Goal: Find specific page/section: Find specific page/section

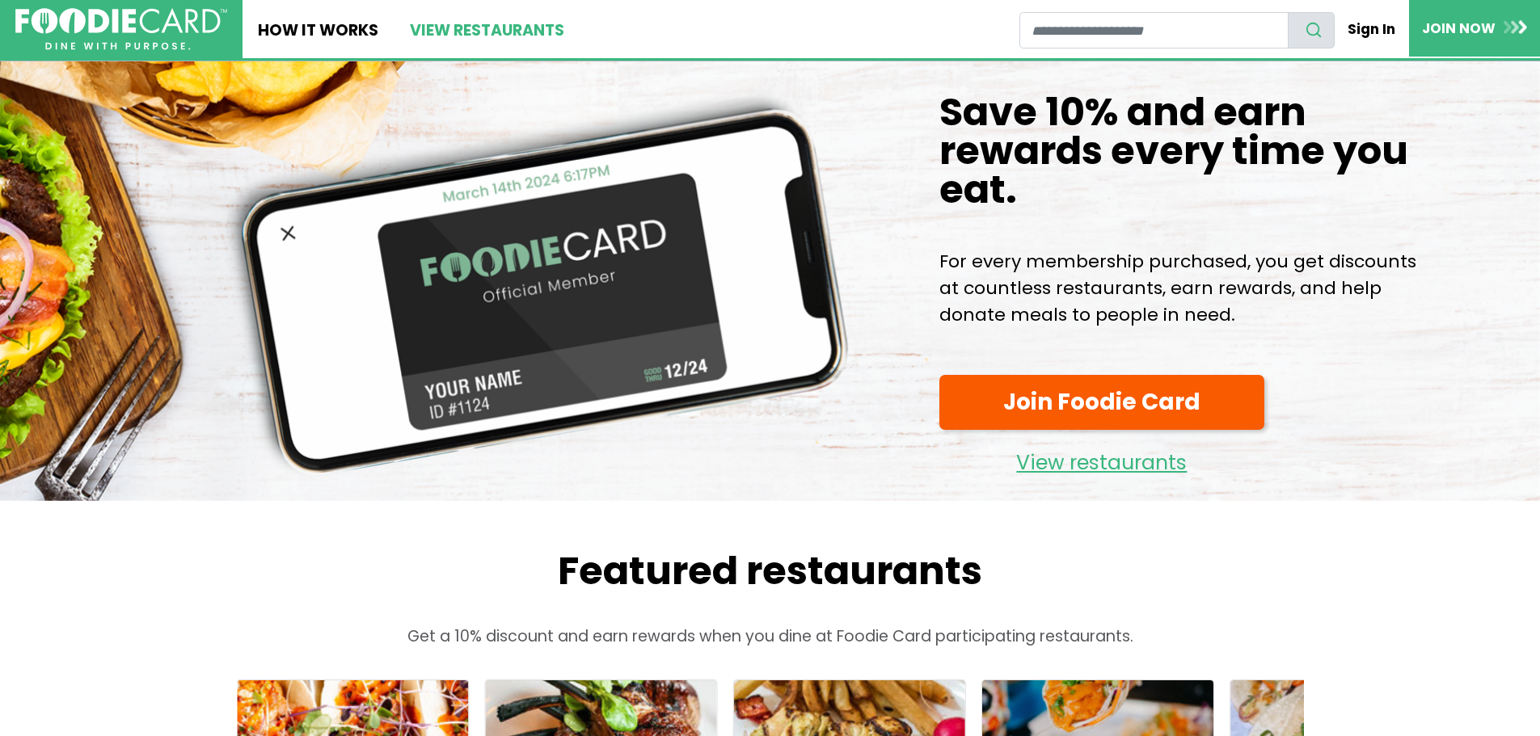
click at [523, 40] on link "View restaurants" at bounding box center [486, 29] width 185 height 58
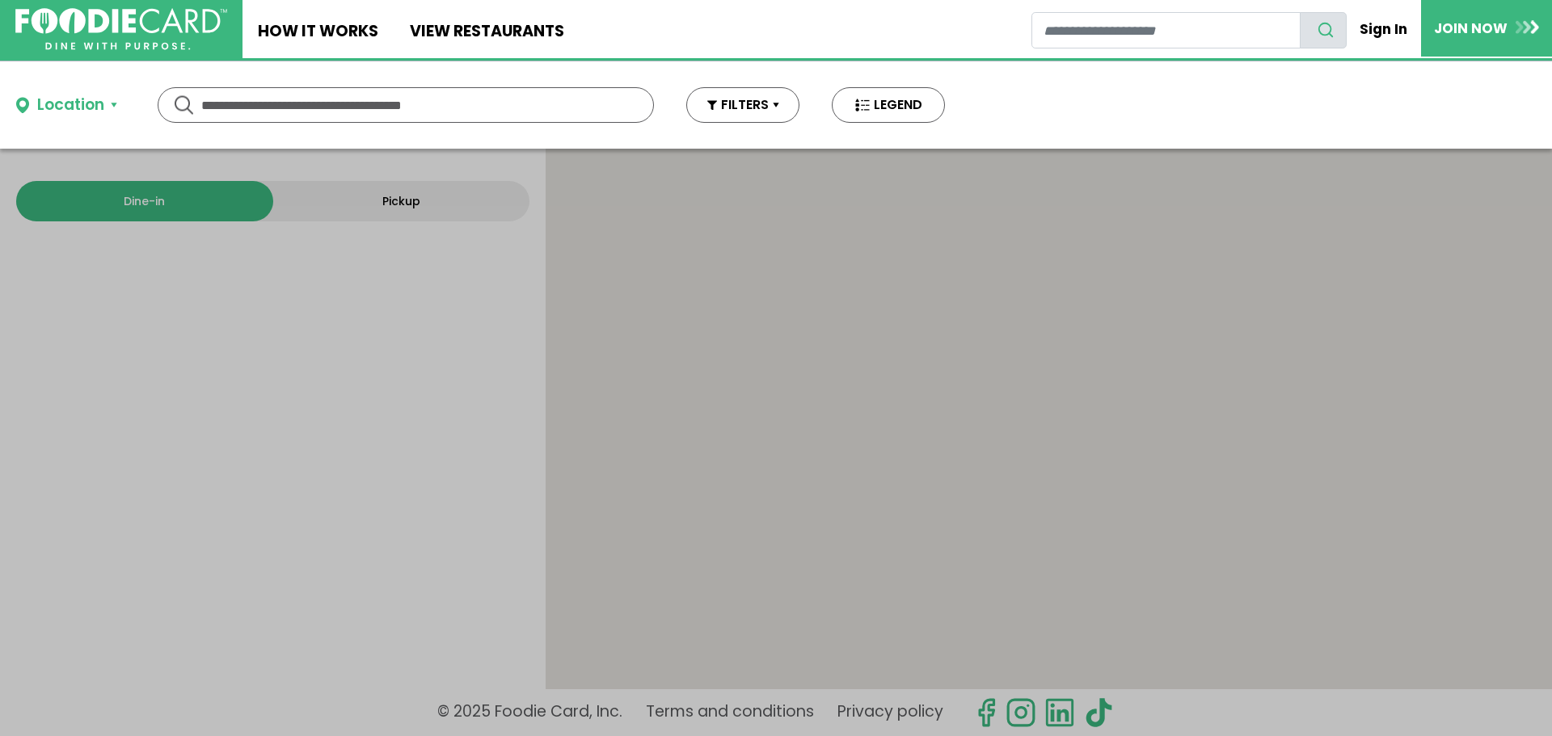
click at [359, 106] on input "text" at bounding box center [405, 105] width 409 height 34
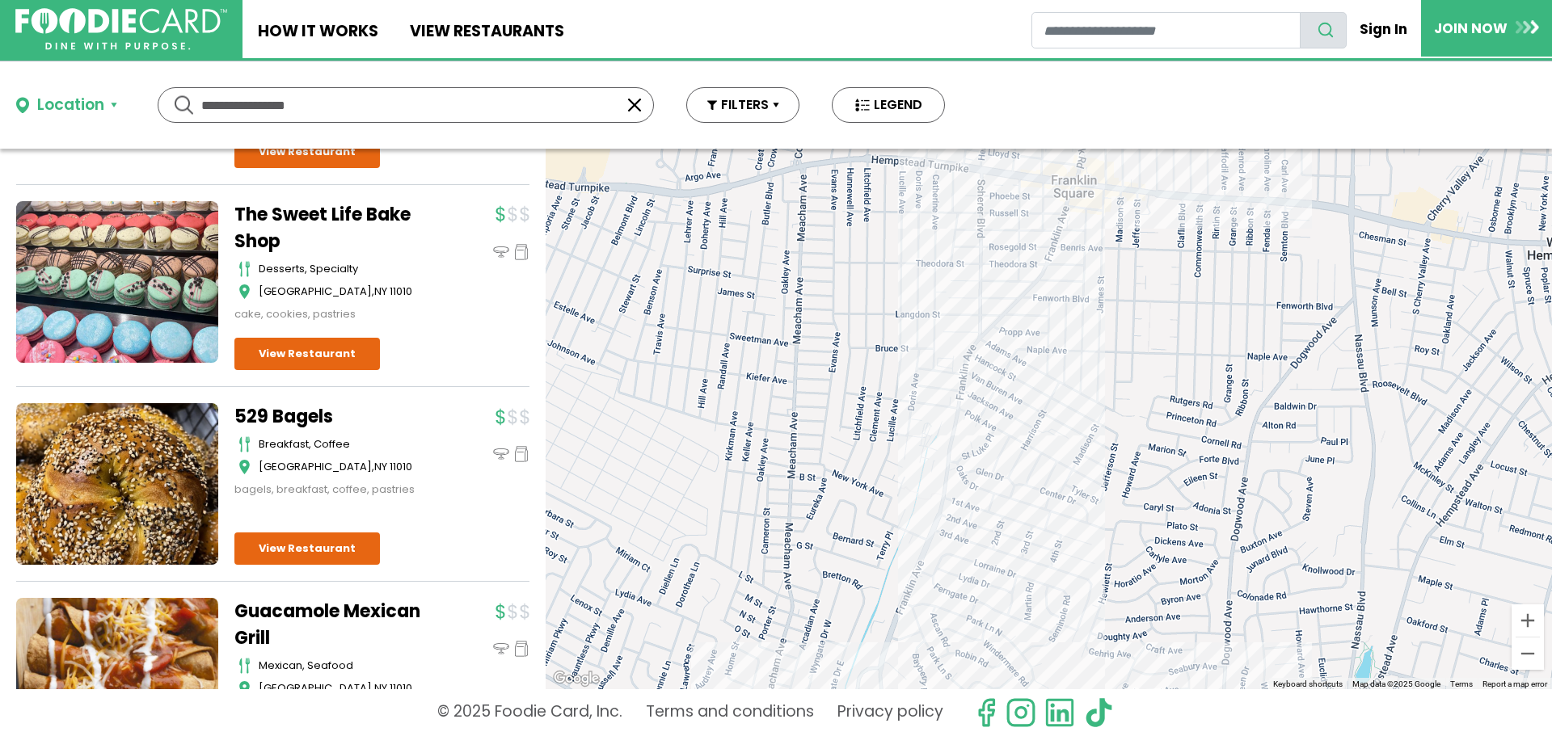
scroll to position [816, 0]
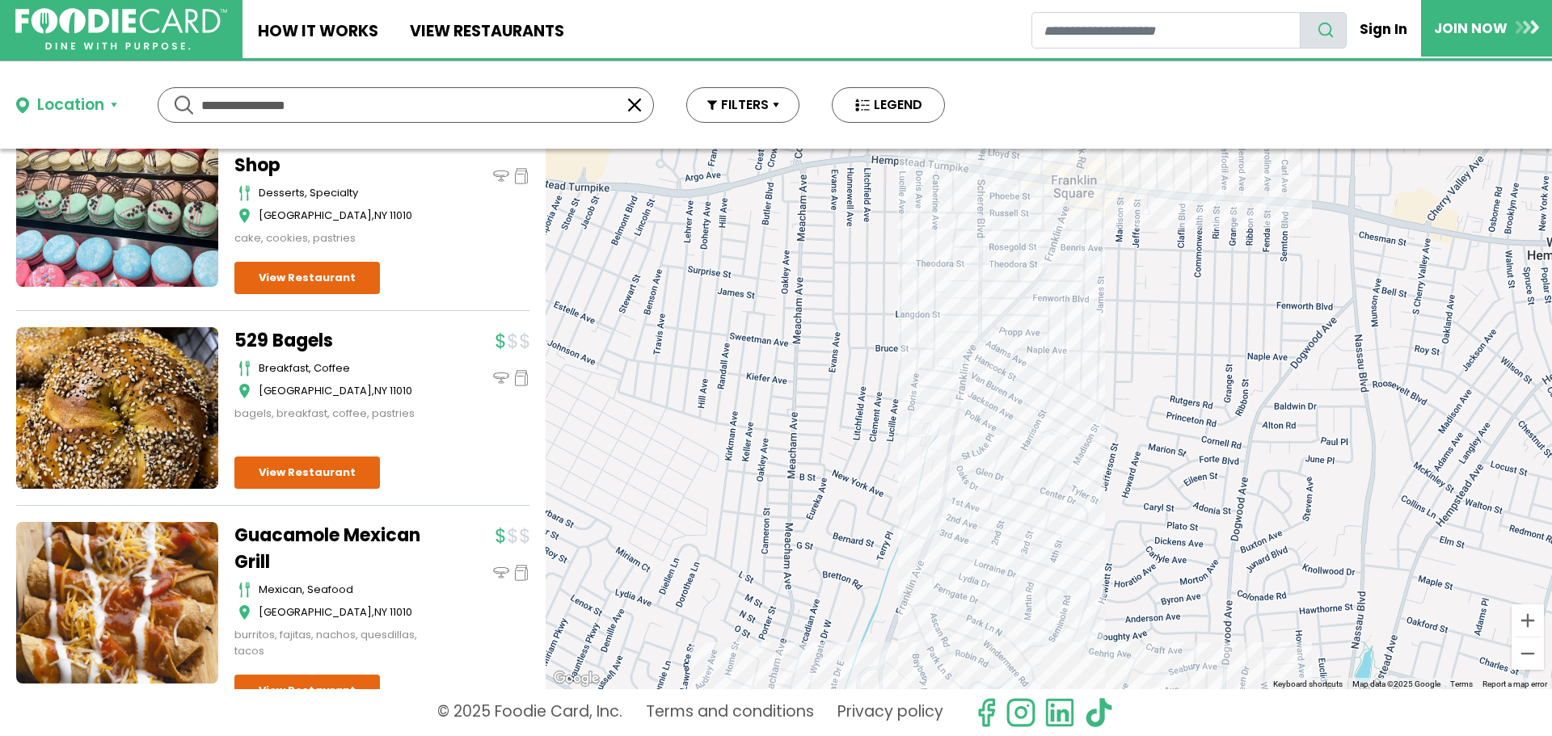
type input "**********"
